Goal: Information Seeking & Learning: Learn about a topic

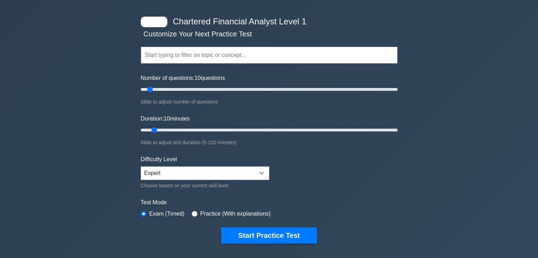
scroll to position [35, 0]
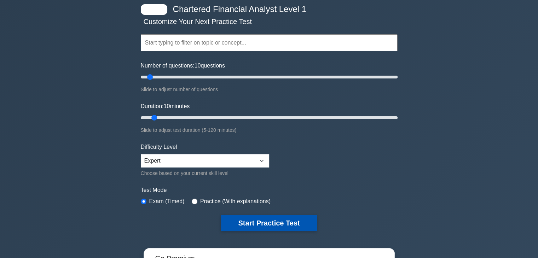
click at [245, 218] on button "Start Practice Test" at bounding box center [268, 223] width 95 height 16
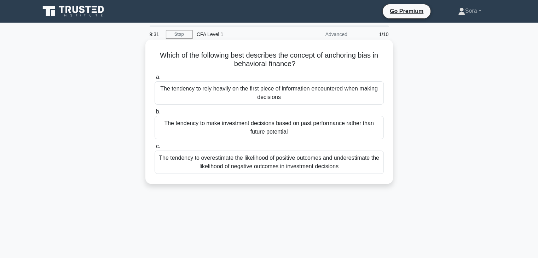
click at [301, 160] on div "The tendency to overestimate the likelihood of positive outcomes and underestim…" at bounding box center [269, 162] width 229 height 23
click at [155, 149] on input "c. The tendency to overestimate the likelihood of positive outcomes and underes…" at bounding box center [155, 146] width 0 height 5
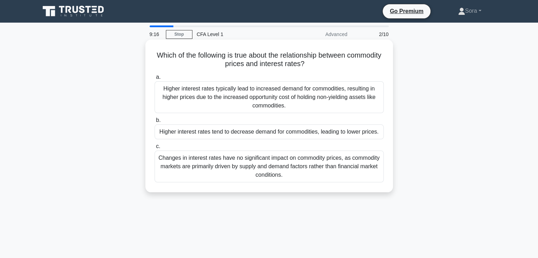
click at [284, 129] on div "Higher interest rates tend to decrease demand for commodities, leading to lower…" at bounding box center [269, 131] width 229 height 15
click at [155, 123] on input "b. Higher interest rates tend to decrease demand for commodities, leading to lo…" at bounding box center [155, 120] width 0 height 5
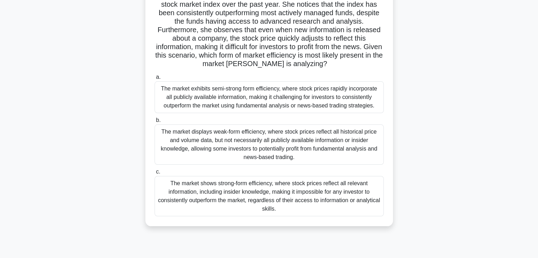
scroll to position [71, 0]
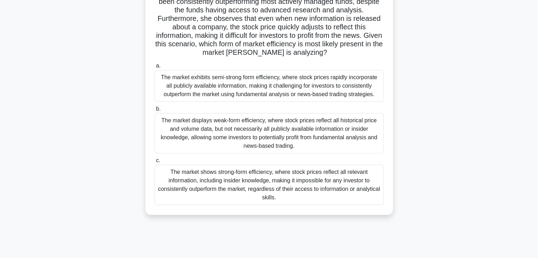
click at [326, 89] on div "The market exhibits semi-strong form efficiency, where stock prices rapidly inc…" at bounding box center [269, 86] width 229 height 32
click at [155, 68] on input "a. The market exhibits semi-strong form efficiency, where stock prices rapidly …" at bounding box center [155, 66] width 0 height 5
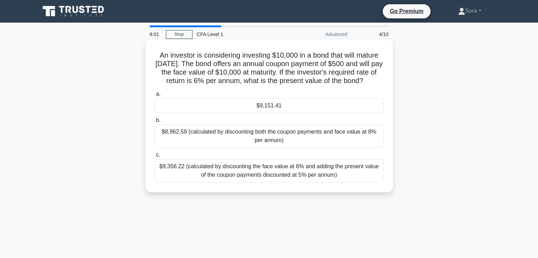
scroll to position [0, 0]
click at [319, 107] on div "$9,151.41" at bounding box center [269, 105] width 229 height 15
click at [155, 97] on input "a. $9,151.41" at bounding box center [155, 94] width 0 height 5
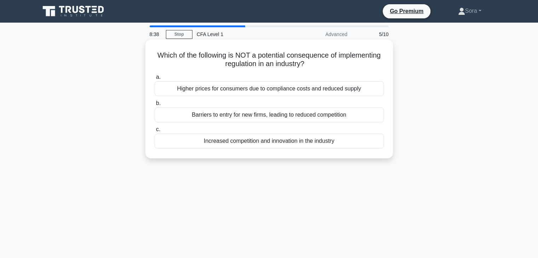
click at [265, 143] on div "Increased competition and innovation in the industry" at bounding box center [269, 141] width 229 height 15
click at [155, 132] on input "c. Increased competition and innovation in the industry" at bounding box center [155, 129] width 0 height 5
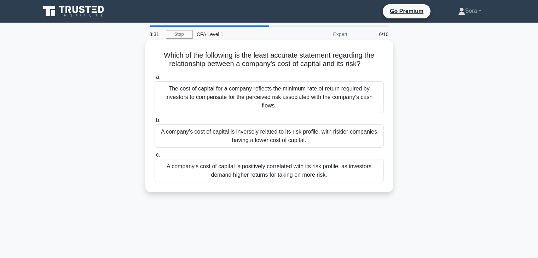
click at [259, 128] on div "A company's cost of capital is inversely related to its risk profile, with risk…" at bounding box center [269, 135] width 229 height 23
click at [155, 123] on input "b. A company's cost of capital is inversely related to its risk profile, with r…" at bounding box center [155, 120] width 0 height 5
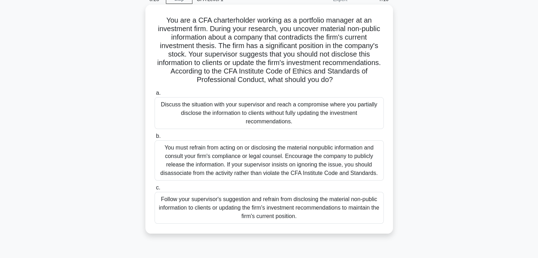
scroll to position [35, 0]
click at [255, 121] on div "Discuss the situation with your supervisor and reach a compromise where you par…" at bounding box center [269, 113] width 229 height 32
click at [155, 95] on input "a. Discuss the situation with your supervisor and reach a compromise where you …" at bounding box center [155, 93] width 0 height 5
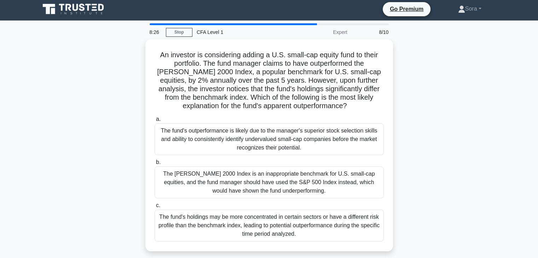
scroll to position [0, 0]
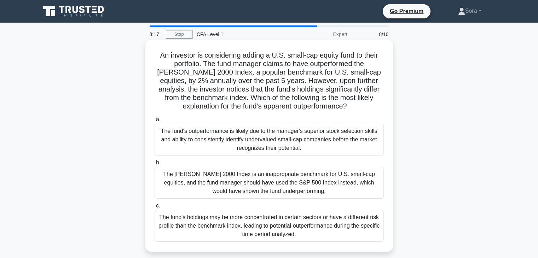
click at [252, 176] on div "The Russell 2000 Index is an inappropriate benchmark for U.S. small-cap equitie…" at bounding box center [269, 183] width 229 height 32
click at [155, 165] on input "b. The Russell 2000 Index is an inappropriate benchmark for U.S. small-cap equi…" at bounding box center [155, 163] width 0 height 5
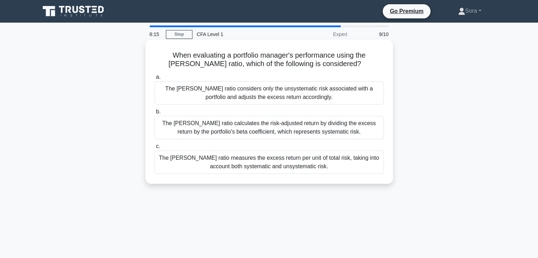
click at [238, 94] on div "The Sharpe ratio considers only the unsystematic risk associated with a portfol…" at bounding box center [269, 92] width 229 height 23
click at [155, 80] on input "a. The Sharpe ratio considers only the unsystematic risk associated with a port…" at bounding box center [155, 77] width 0 height 5
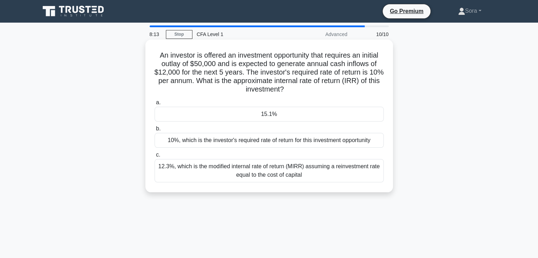
click at [244, 118] on div "15.1%" at bounding box center [269, 114] width 229 height 15
click at [155, 105] on input "a. 15.1%" at bounding box center [155, 102] width 0 height 5
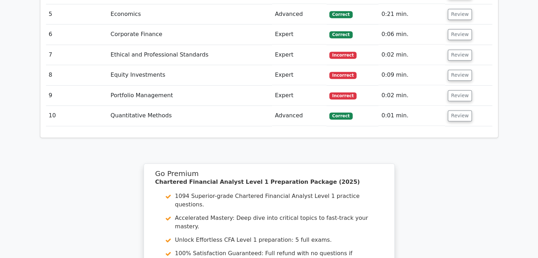
scroll to position [1061, 0]
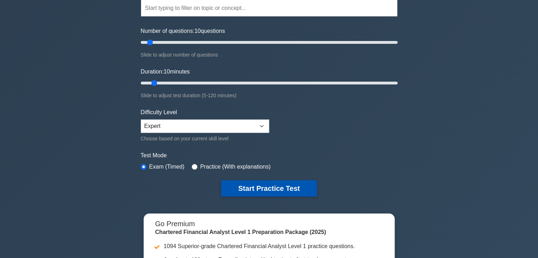
scroll to position [71, 0]
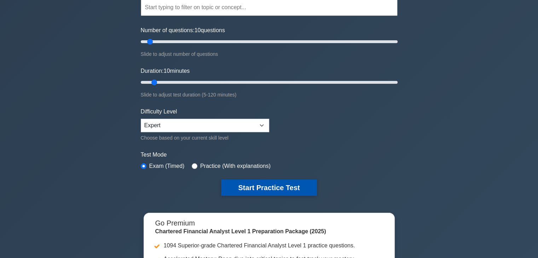
click at [273, 187] on button "Start Practice Test" at bounding box center [268, 188] width 95 height 16
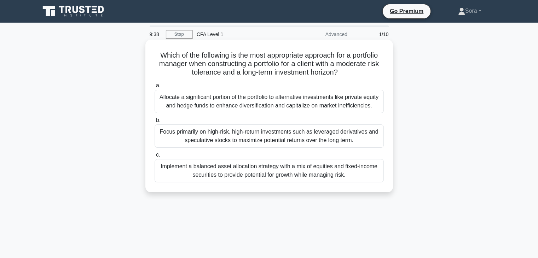
click at [259, 174] on div "Implement a balanced asset allocation strategy with a mix of equities and fixed…" at bounding box center [269, 170] width 229 height 23
click at [155, 157] on input "c. Implement a balanced asset allocation strategy with a mix of equities and fi…" at bounding box center [155, 155] width 0 height 5
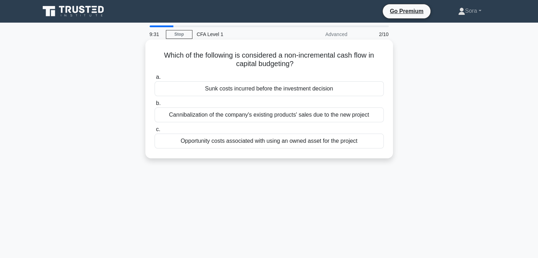
click at [254, 90] on div "Sunk costs incurred before the investment decision" at bounding box center [269, 88] width 229 height 15
click at [155, 80] on input "a. Sunk costs incurred before the investment decision" at bounding box center [155, 77] width 0 height 5
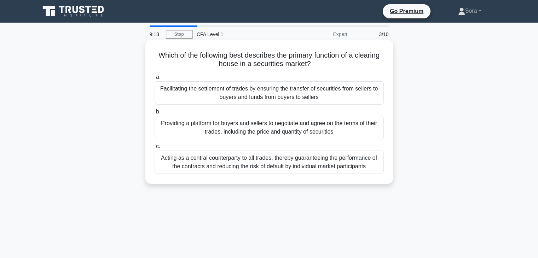
click at [257, 165] on div "Acting as a central counterparty to all trades, thereby guaranteeing the perfor…" at bounding box center [269, 162] width 229 height 23
click at [155, 149] on input "c. Acting as a central counterparty to all trades, thereby guaranteeing the per…" at bounding box center [155, 146] width 0 height 5
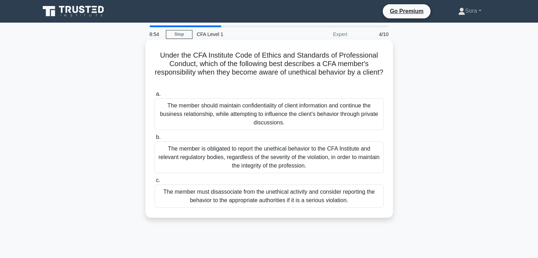
click at [255, 197] on div "The member must disassociate from the unethical activity and consider reporting…" at bounding box center [269, 196] width 229 height 23
click at [155, 183] on input "c. The member must disassociate from the unethical activity and consider report…" at bounding box center [155, 180] width 0 height 5
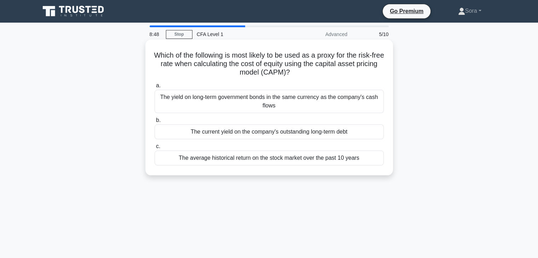
click at [234, 133] on div "The current yield on the company's outstanding long-term debt" at bounding box center [269, 131] width 229 height 15
click at [155, 123] on input "b. The current yield on the company's outstanding long-term debt" at bounding box center [155, 120] width 0 height 5
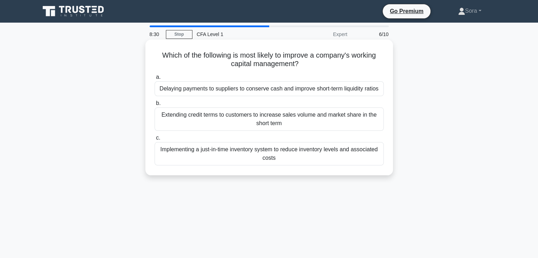
click at [223, 88] on div "Delaying payments to suppliers to conserve cash and improve short-term liquidit…" at bounding box center [269, 88] width 229 height 15
click at [155, 80] on input "a. Delaying payments to suppliers to conserve cash and improve short-term liqui…" at bounding box center [155, 77] width 0 height 5
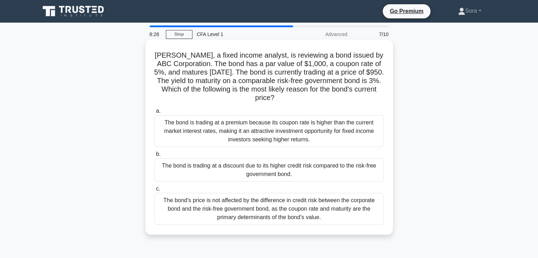
click at [217, 162] on div "The bond is trading at a discount due to its higher credit risk compared to the…" at bounding box center [269, 169] width 229 height 23
click at [155, 157] on input "b. The bond is trading at a discount due to its higher credit risk compared to …" at bounding box center [155, 154] width 0 height 5
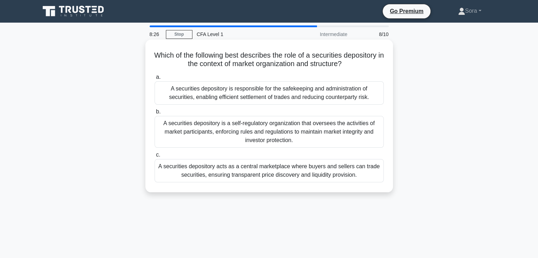
click at [222, 87] on div "A securities depository is responsible for the safekeeping and administration o…" at bounding box center [269, 92] width 229 height 23
click at [155, 80] on input "a. A securities depository is responsible for the safekeeping and administratio…" at bounding box center [155, 77] width 0 height 5
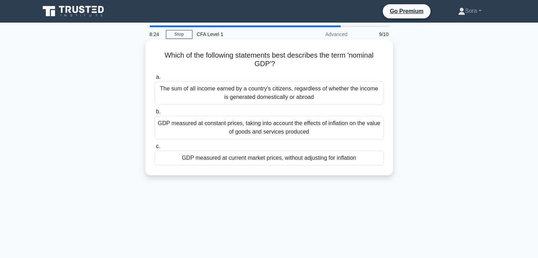
click at [219, 159] on div "GDP measured at current market prices, without adjusting for inflation" at bounding box center [269, 158] width 229 height 15
click at [155, 149] on input "c. GDP measured at current market prices, without adjusting for inflation" at bounding box center [155, 146] width 0 height 5
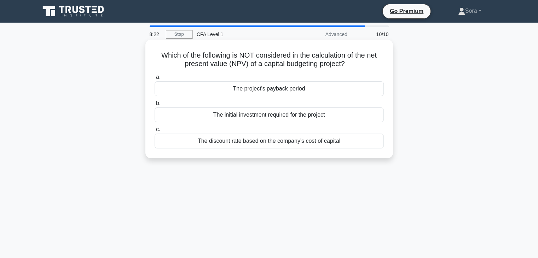
click at [224, 93] on div "The project's payback period" at bounding box center [269, 88] width 229 height 15
click at [155, 80] on input "a. The project's payback period" at bounding box center [155, 77] width 0 height 5
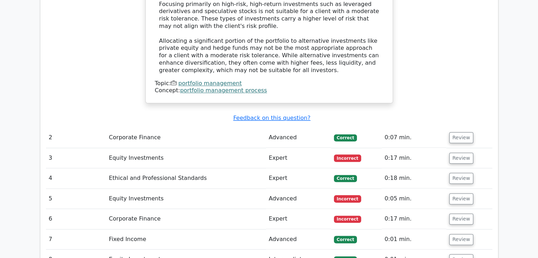
scroll to position [813, 0]
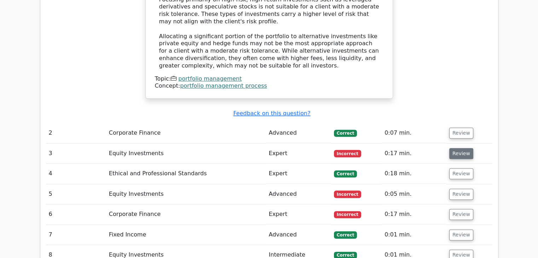
click at [454, 148] on button "Review" at bounding box center [461, 153] width 24 height 11
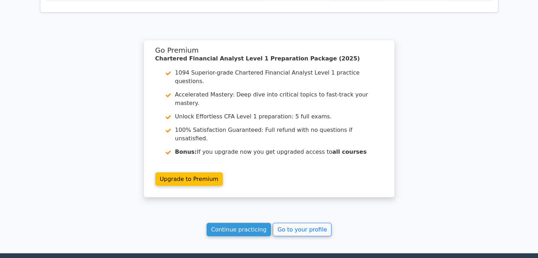
scroll to position [1419, 0]
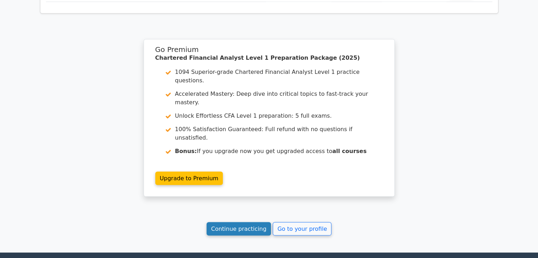
click at [251, 222] on link "Continue practicing" at bounding box center [239, 228] width 65 height 13
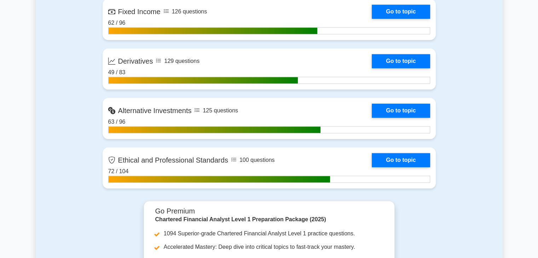
scroll to position [778, 0]
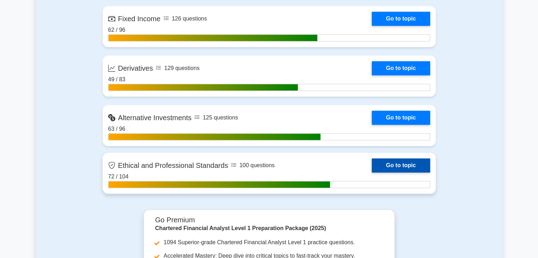
click at [405, 167] on link "Go to topic" at bounding box center [401, 165] width 58 height 14
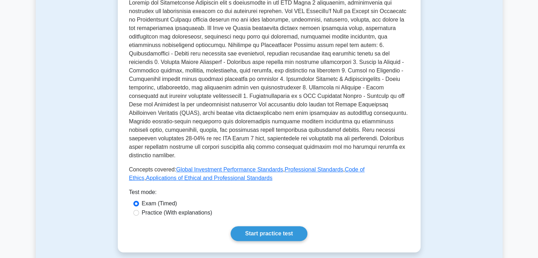
scroll to position [212, 0]
click at [277, 226] on link "Start practice test" at bounding box center [269, 233] width 77 height 15
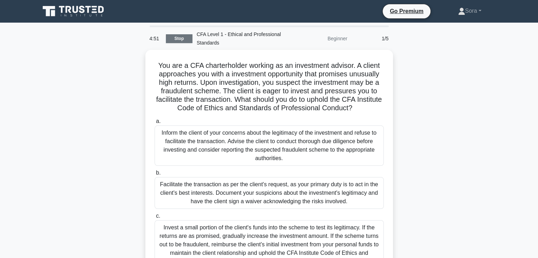
click at [184, 40] on link "Stop" at bounding box center [179, 38] width 27 height 9
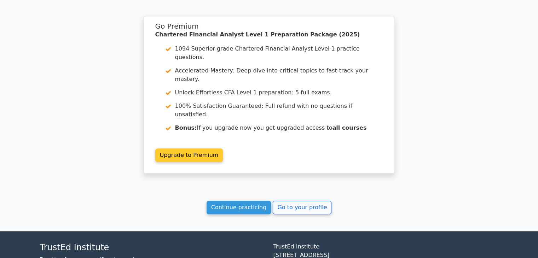
scroll to position [553, 0]
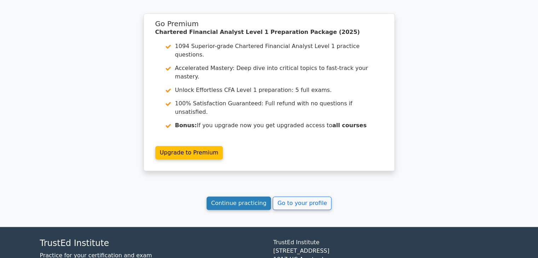
click at [250, 197] on link "Continue practicing" at bounding box center [239, 203] width 65 height 13
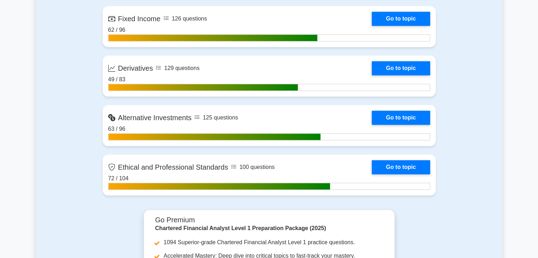
scroll to position [778, 0]
